Goal: Task Accomplishment & Management: Complete application form

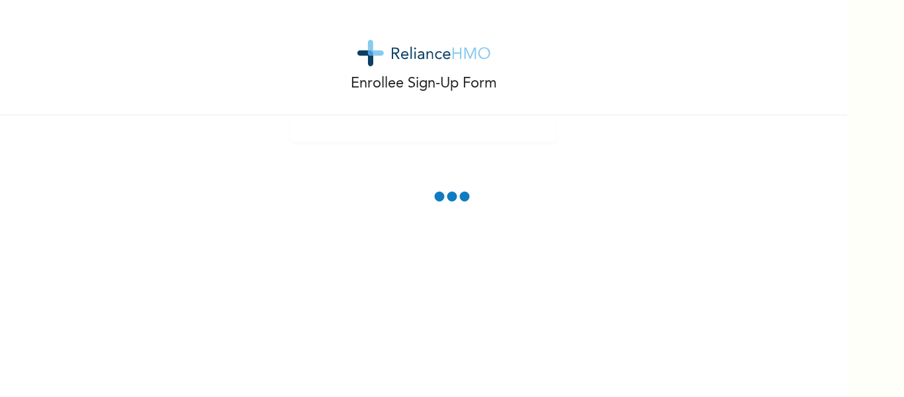
click at [695, 252] on div "Enrollee Sign-Up Form" at bounding box center [423, 198] width 847 height 397
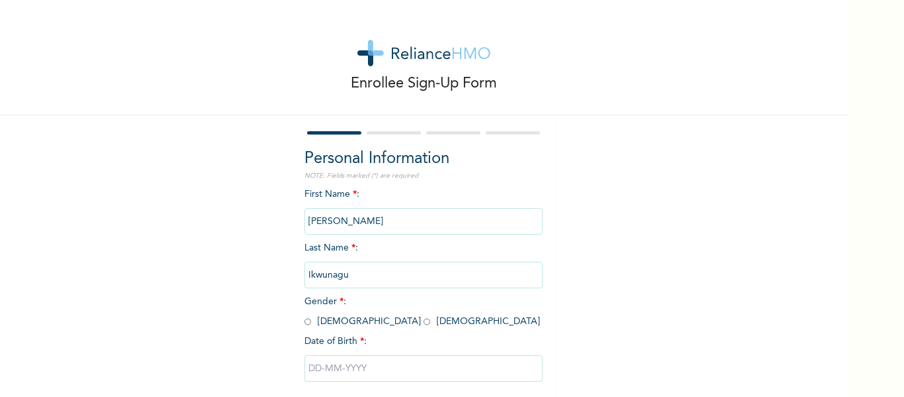
click at [305, 323] on input "radio" at bounding box center [308, 321] width 7 height 13
radio input "true"
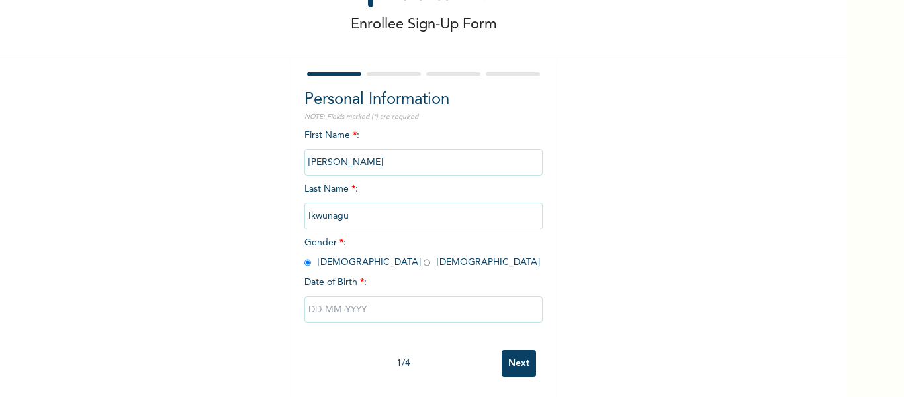
scroll to position [69, 0]
click at [426, 310] on input "text" at bounding box center [424, 309] width 238 height 26
select select "8"
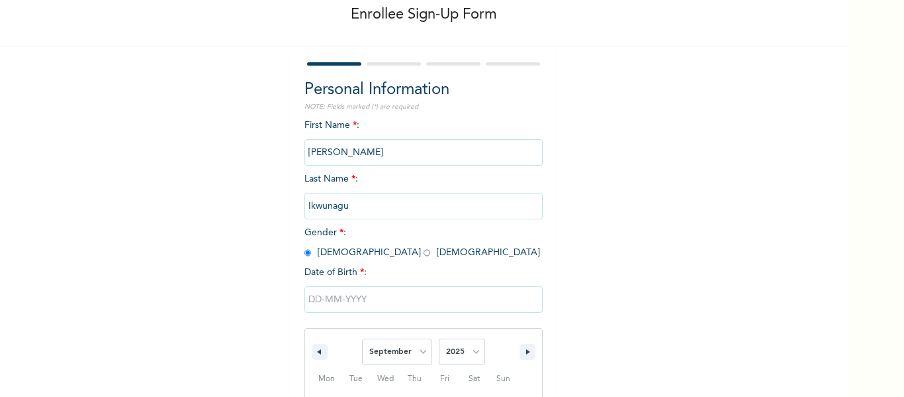
scroll to position [205, 0]
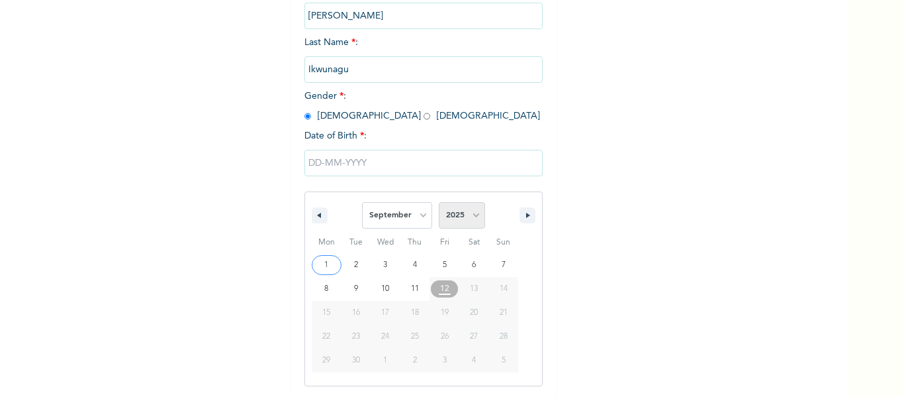
click at [468, 219] on select "2025 2024 2023 2022 2021 2020 2019 2018 2017 2016 2015 2014 2013 2012 2011 2010…" at bounding box center [462, 215] width 46 height 26
select select "1992"
click at [439, 203] on select "2025 2024 2023 2022 2021 2020 2019 2018 2017 2016 2015 2014 2013 2012 2011 2010…" at bounding box center [462, 215] width 46 height 26
click at [417, 221] on select "January February March April May June July August September October November De…" at bounding box center [397, 215] width 70 height 26
select select "0"
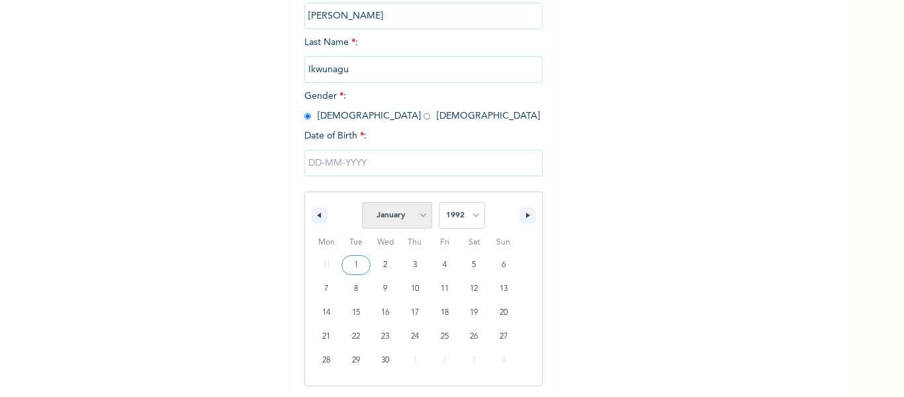
click at [362, 203] on select "January February March April May June July August September October November De…" at bounding box center [397, 215] width 70 height 26
type input "[DATE]"
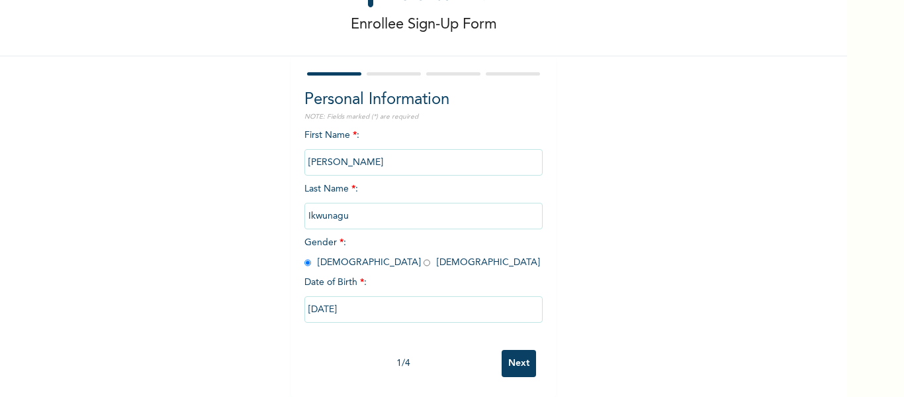
scroll to position [69, 0]
click at [522, 360] on input "Next" at bounding box center [519, 363] width 34 height 27
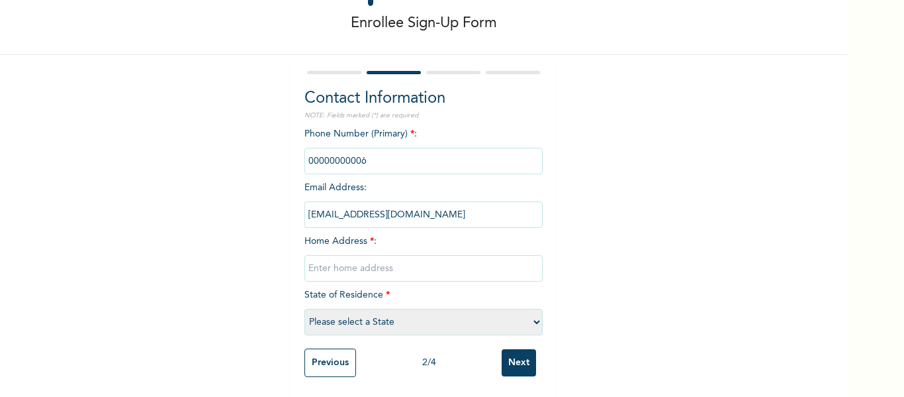
click at [418, 149] on input "phone" at bounding box center [424, 161] width 238 height 26
click at [351, 154] on input "phone" at bounding box center [424, 161] width 238 height 26
click at [392, 151] on input "phone" at bounding box center [424, 161] width 238 height 26
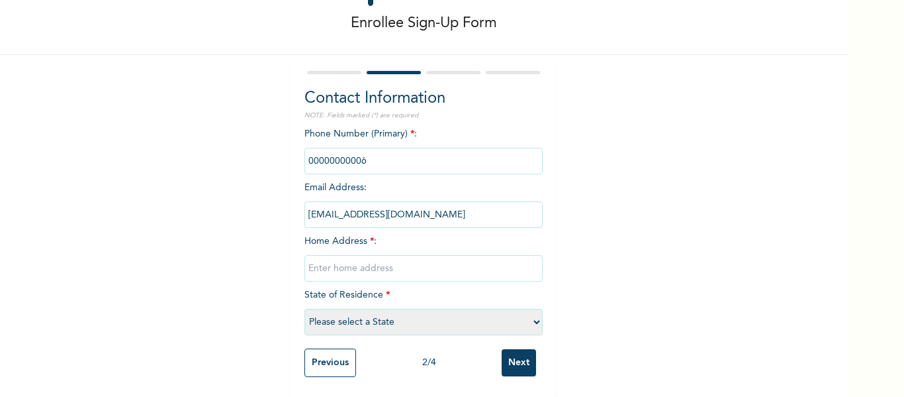
click at [378, 157] on input "phone" at bounding box center [424, 161] width 238 height 26
click at [361, 148] on input "phone" at bounding box center [424, 161] width 238 height 26
click at [371, 271] on input "text" at bounding box center [424, 268] width 238 height 26
click at [324, 158] on input "phone" at bounding box center [424, 161] width 238 height 26
click at [363, 152] on input "phone" at bounding box center [424, 161] width 238 height 26
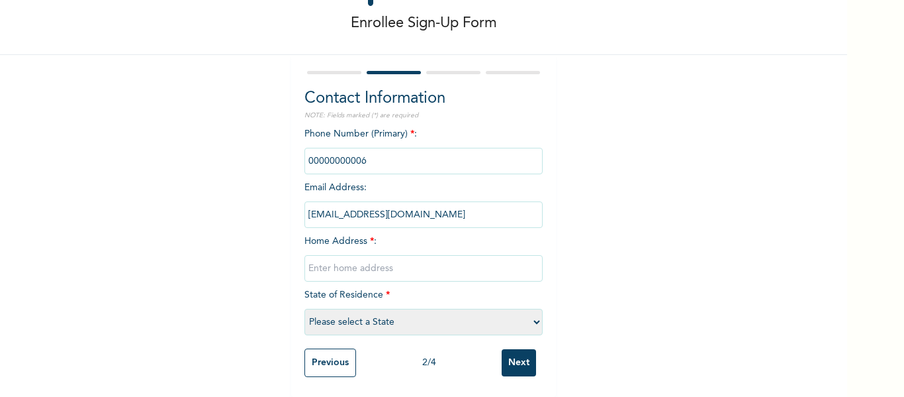
click at [363, 152] on input "phone" at bounding box center [424, 161] width 238 height 26
click at [370, 153] on input "phone" at bounding box center [424, 161] width 238 height 26
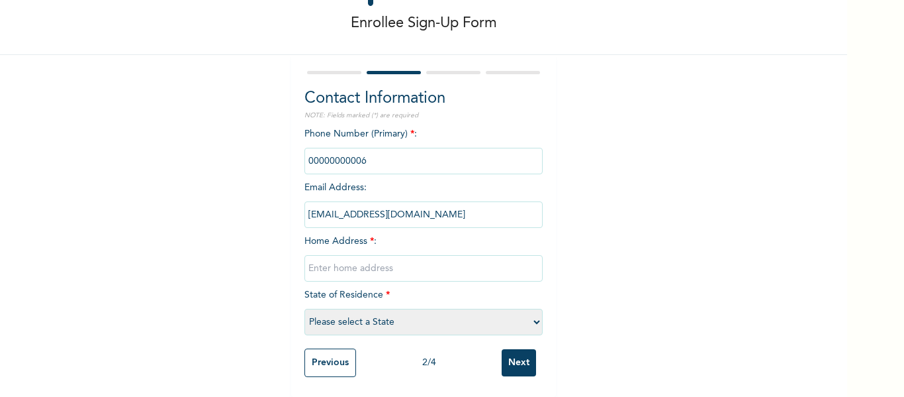
click at [370, 153] on input "phone" at bounding box center [424, 161] width 238 height 26
click at [532, 314] on select "Please select a State [PERSON_NAME] (FCT) [PERSON_NAME] Ibom [GEOGRAPHIC_DATA] …" at bounding box center [424, 321] width 238 height 26
select select "25"
click at [305, 308] on select "Please select a State [PERSON_NAME] (FCT) [PERSON_NAME] Ibom [GEOGRAPHIC_DATA] …" at bounding box center [424, 321] width 238 height 26
click at [410, 256] on input "text" at bounding box center [424, 268] width 238 height 26
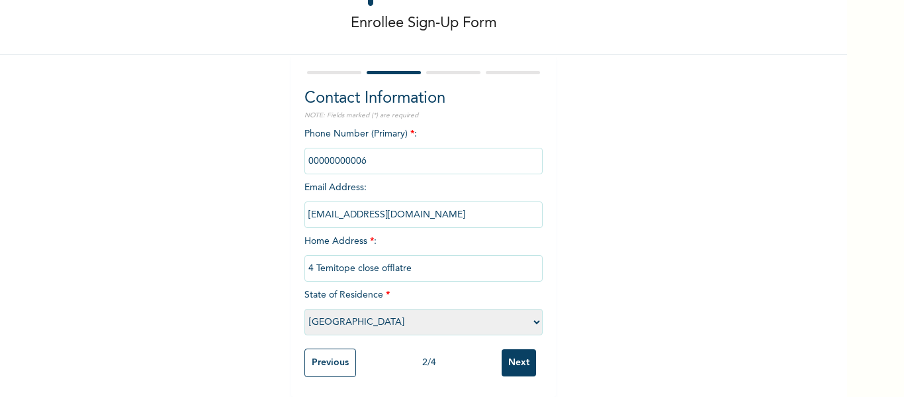
click at [389, 261] on input "4 Temitope close offlatre" at bounding box center [424, 268] width 238 height 26
click at [418, 257] on input "4 Temitope close off latre" at bounding box center [424, 268] width 238 height 26
type input "4 Temitope close off later rain church, [GEOGRAPHIC_DATA] , [GEOGRAPHIC_DATA]"
click at [502, 349] on input "Next" at bounding box center [519, 362] width 34 height 27
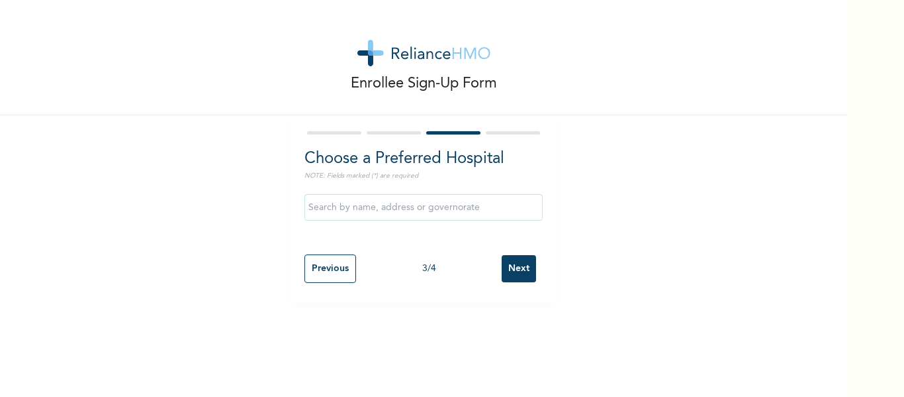
scroll to position [0, 0]
click at [399, 132] on div at bounding box center [394, 132] width 54 height 3
drag, startPoint x: 344, startPoint y: 128, endPoint x: 394, endPoint y: 128, distance: 49.6
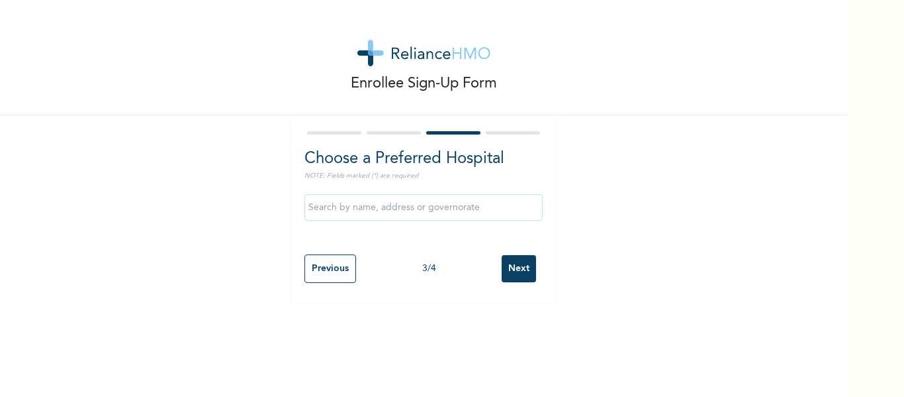
click at [394, 128] on div at bounding box center [424, 132] width 238 height 9
click at [338, 268] on input "Previous" at bounding box center [331, 268] width 52 height 28
select select "25"
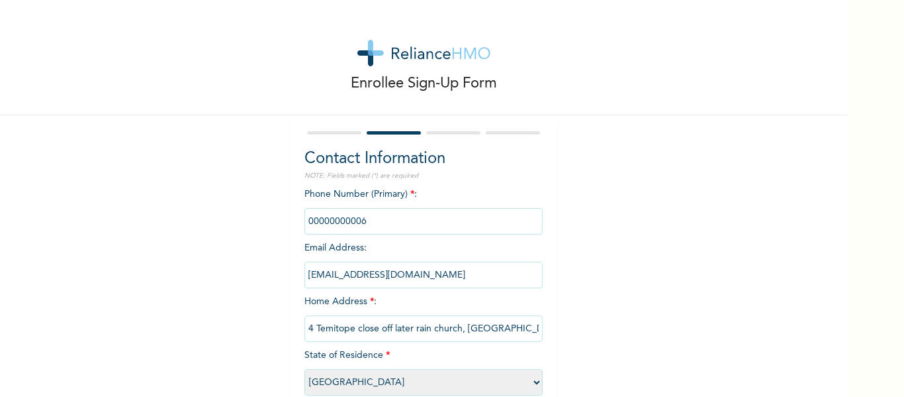
click at [368, 219] on input "phone" at bounding box center [424, 221] width 238 height 26
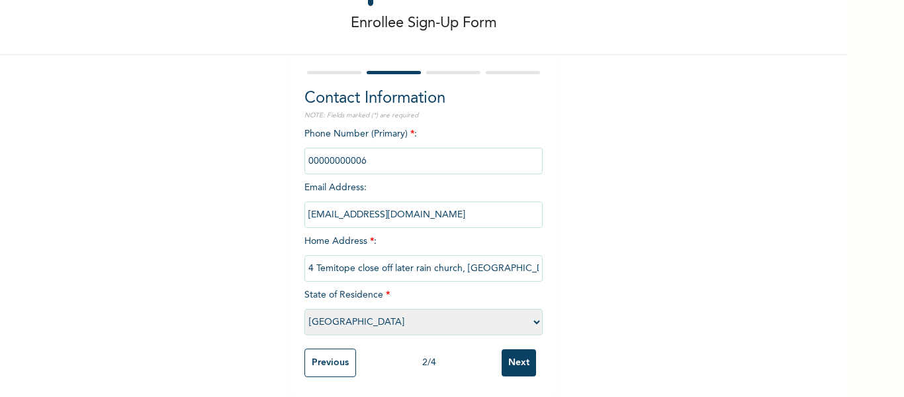
scroll to position [70, 0]
click at [522, 354] on input "Next" at bounding box center [519, 362] width 34 height 27
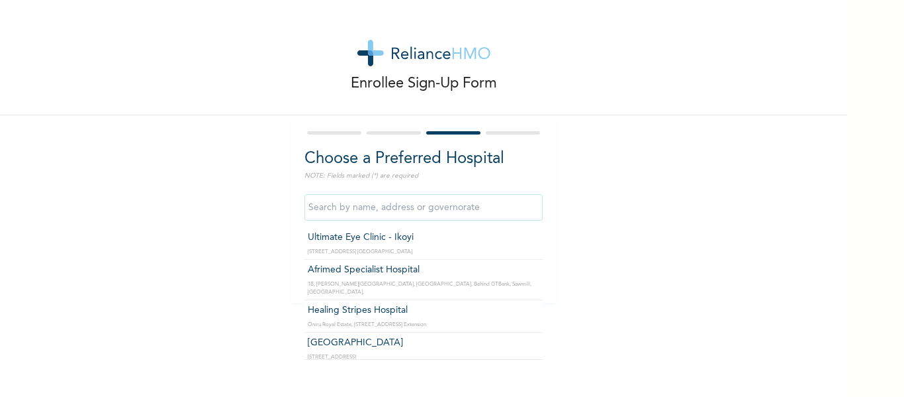
click at [433, 203] on input "text" at bounding box center [424, 207] width 238 height 26
type input "Afrimed Specialist Hospital"
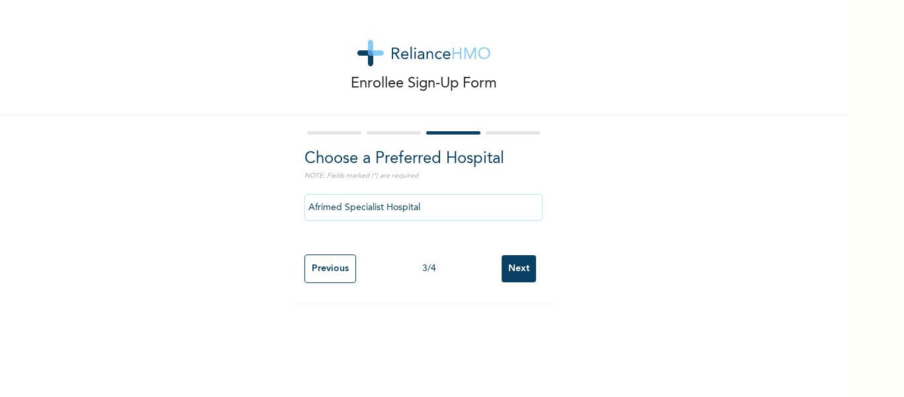
click at [526, 269] on input "Next" at bounding box center [519, 268] width 34 height 27
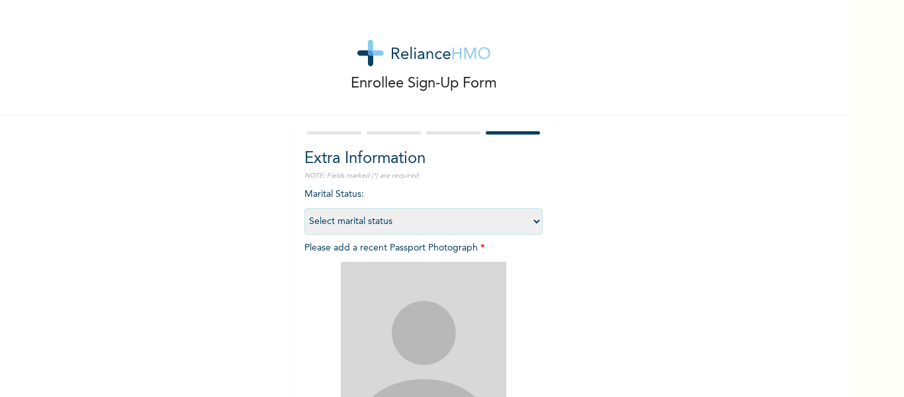
click at [532, 220] on select "Select marital status [DEMOGRAPHIC_DATA] Married [DEMOGRAPHIC_DATA] Widow/[DEMO…" at bounding box center [424, 221] width 238 height 26
select select "1"
click at [305, 208] on select "Select marital status [DEMOGRAPHIC_DATA] Married [DEMOGRAPHIC_DATA] Widow/[DEMO…" at bounding box center [424, 221] width 238 height 26
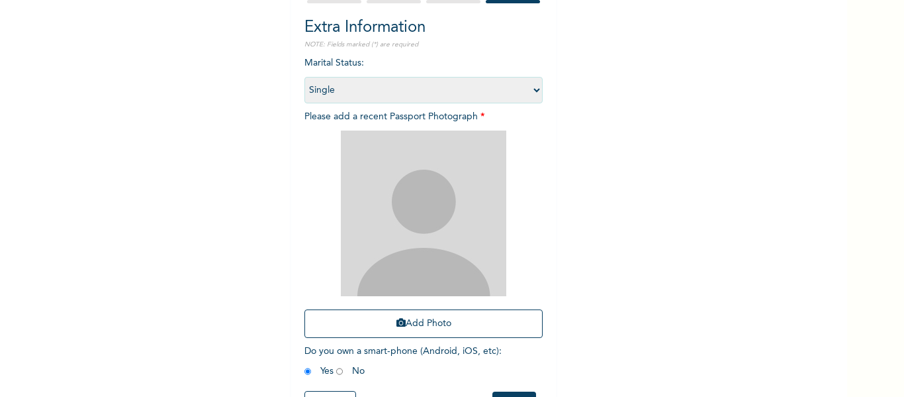
scroll to position [183, 0]
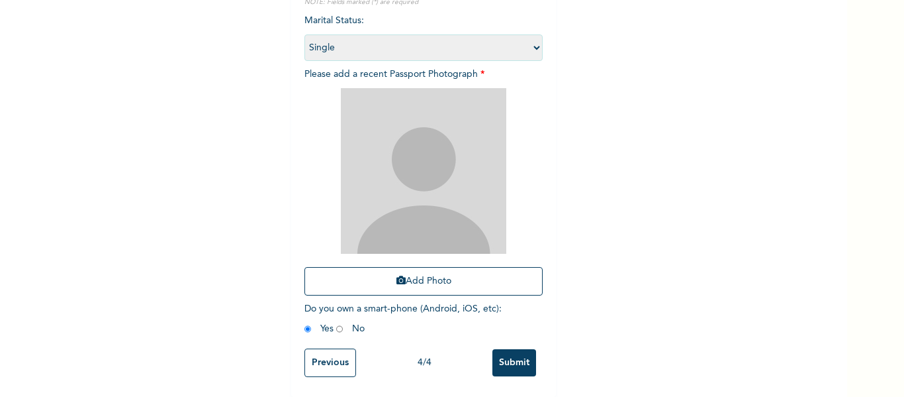
click at [438, 169] on img at bounding box center [423, 170] width 165 height 165
click at [422, 275] on button "Add Photo" at bounding box center [424, 281] width 238 height 28
